Goal: Information Seeking & Learning: Find specific fact

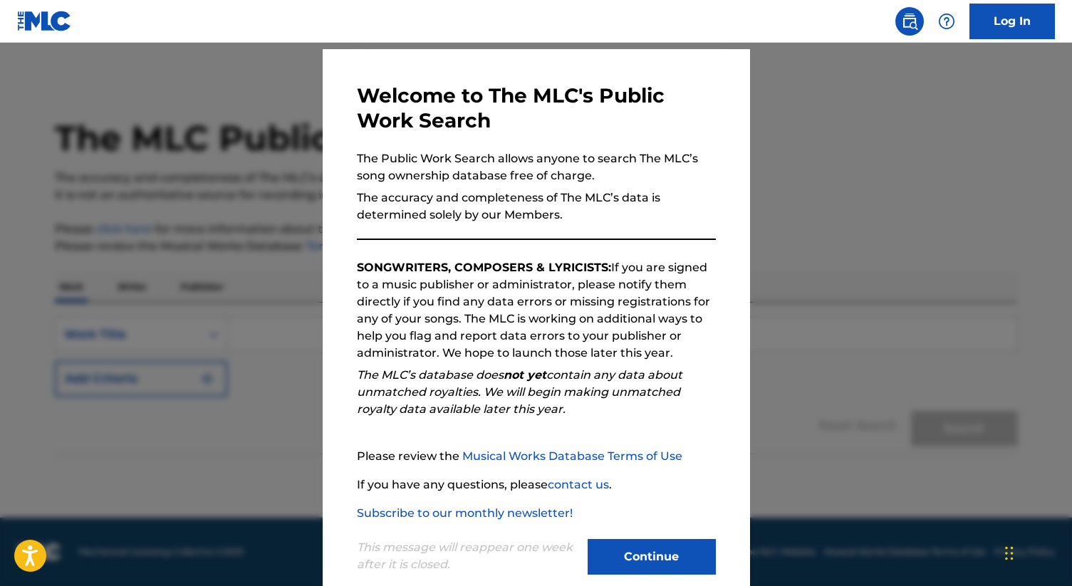
scroll to position [66, 0]
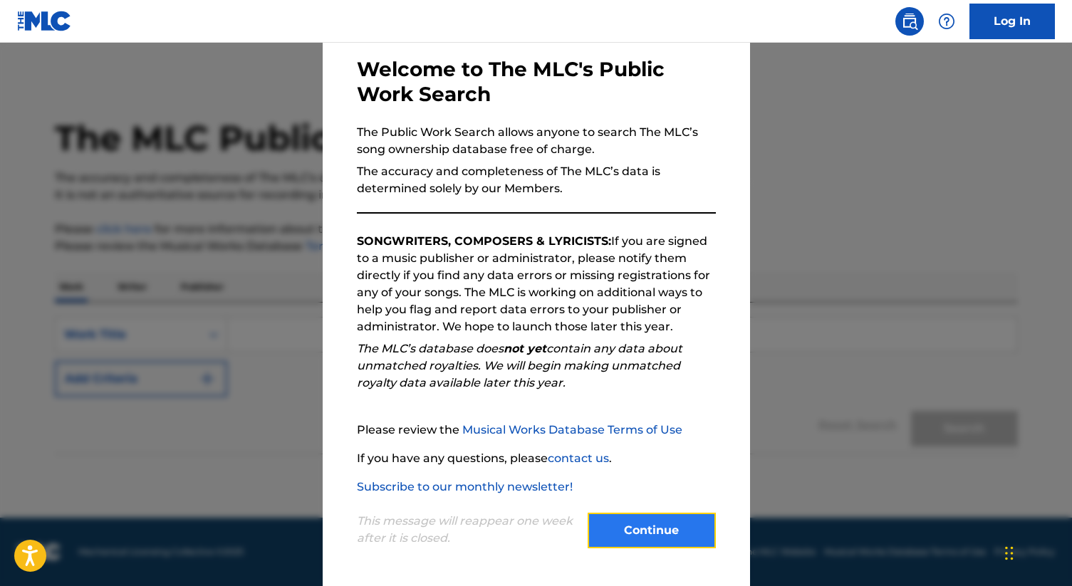
click at [623, 514] on button "Continue" at bounding box center [652, 531] width 128 height 36
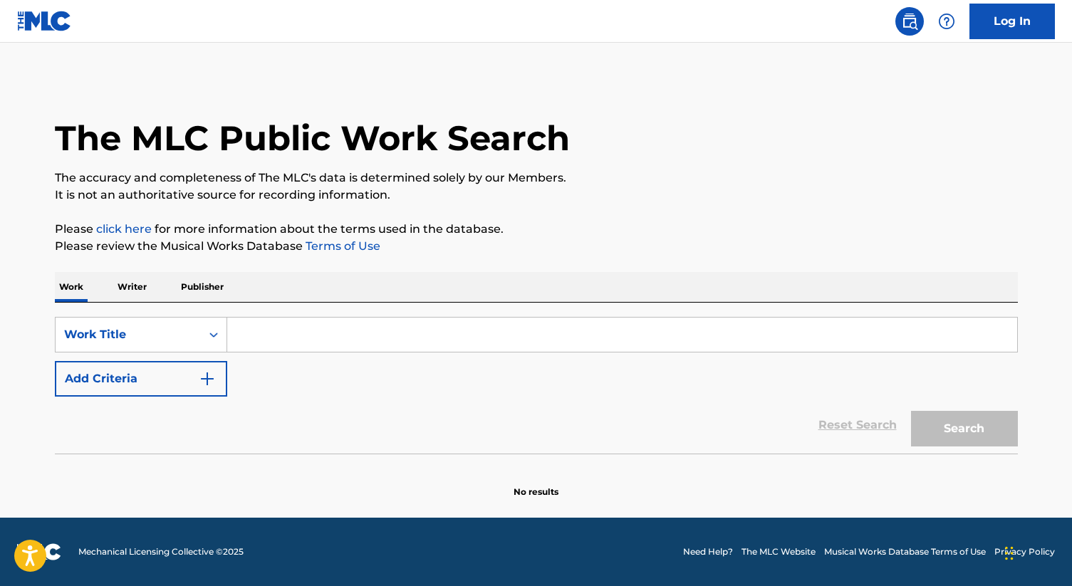
click at [363, 330] on input "Search Form" at bounding box center [622, 335] width 790 height 34
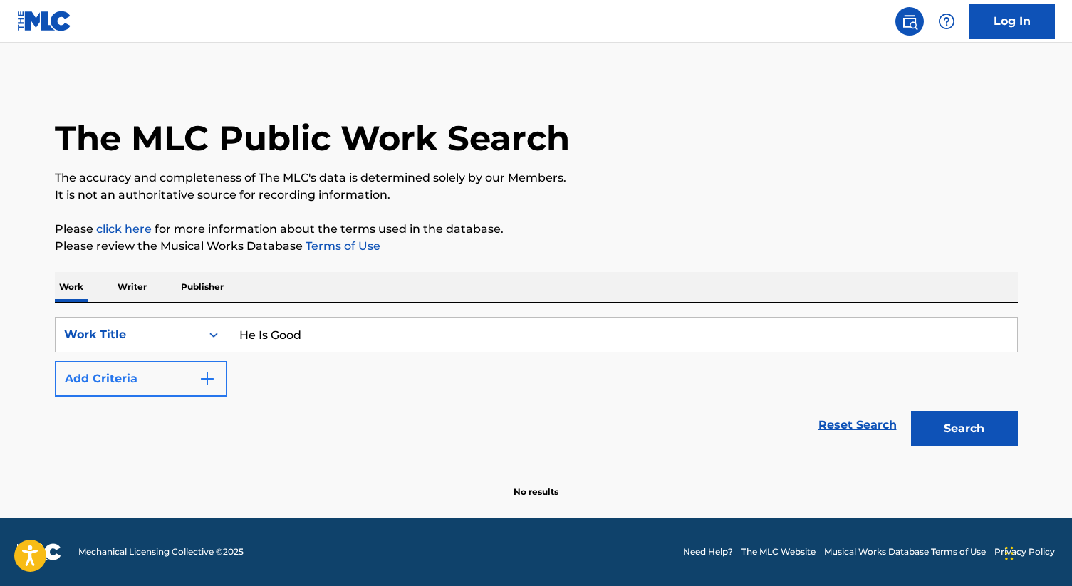
type input "He Is Good"
click at [175, 379] on button "Add Criteria" at bounding box center [141, 379] width 172 height 36
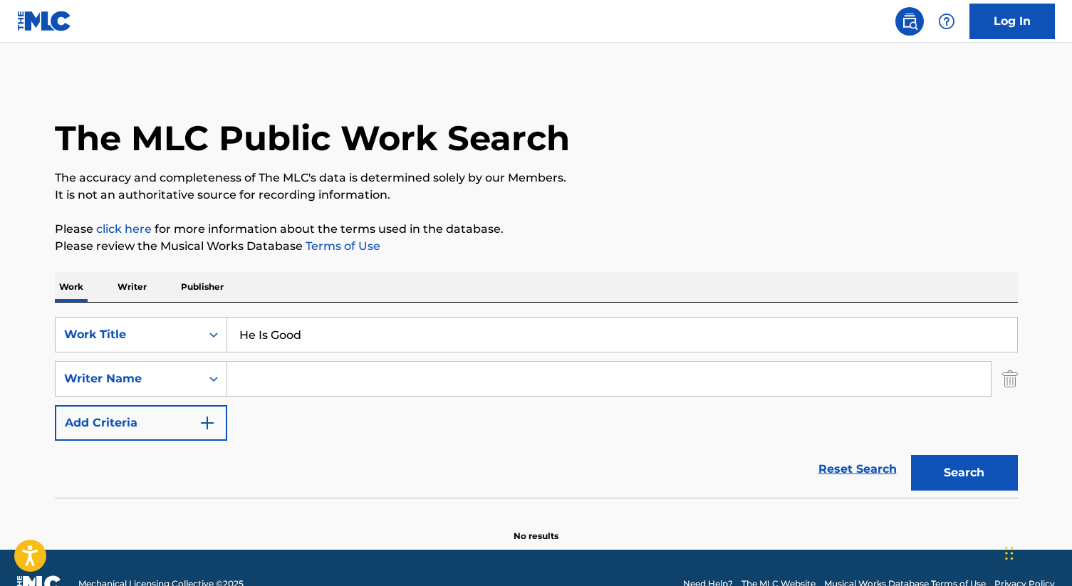
click at [323, 388] on input "Search Form" at bounding box center [609, 379] width 764 height 34
type input "[PERSON_NAME]"
click at [911, 455] on button "Search" at bounding box center [964, 473] width 107 height 36
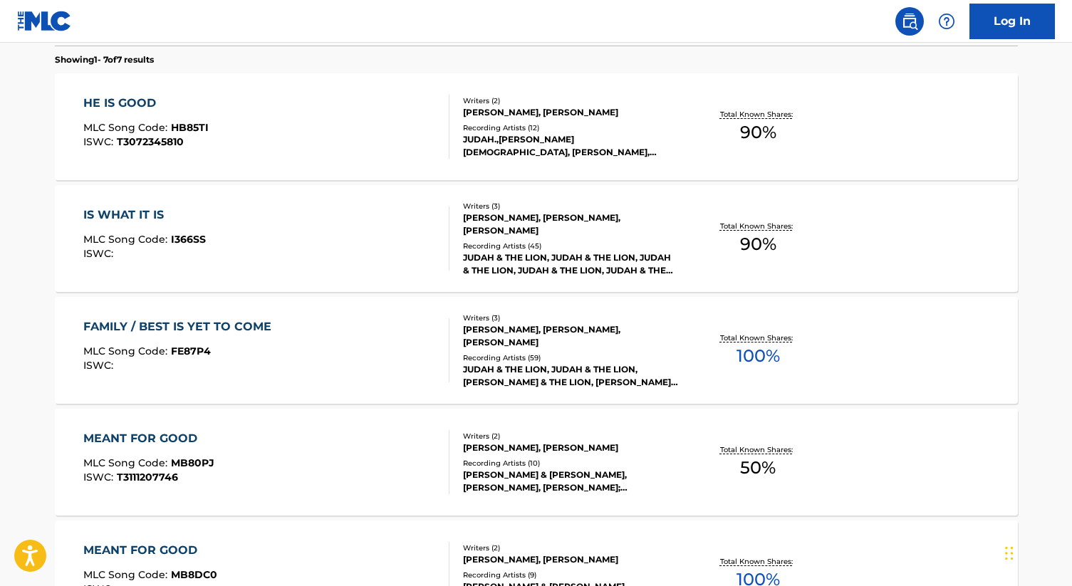
scroll to position [453, 0]
click at [218, 109] on div "HE IS GOOD MLC Song Code : HB85TI ISWC : T3072345810" at bounding box center [266, 126] width 366 height 64
